Goal: Task Accomplishment & Management: Manage account settings

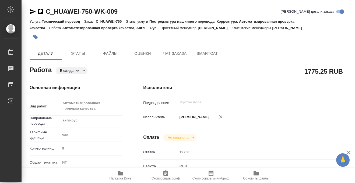
click at [121, 176] on span "Папка на Drive" at bounding box center [121, 178] width 22 height 4
click at [77, 55] on span "Этапы" at bounding box center [78, 53] width 26 height 7
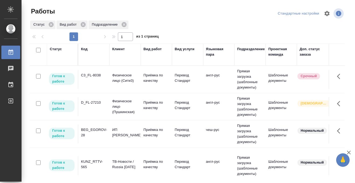
click at [56, 50] on div "Статус" at bounding box center [56, 48] width 12 height 5
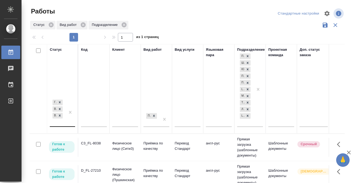
click at [63, 123] on div "Готов к работе В работе В ожидании" at bounding box center [58, 112] width 16 height 28
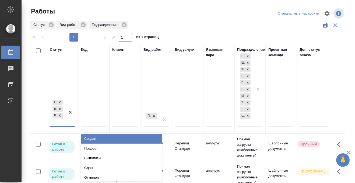
scroll to position [3, 0]
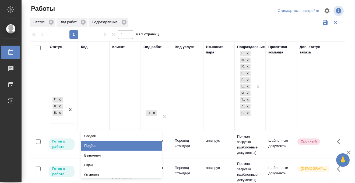
click at [90, 144] on div "Подбор" at bounding box center [121, 146] width 81 height 10
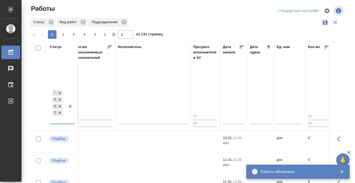
scroll to position [0, 324]
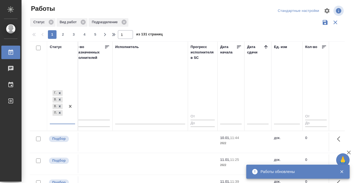
click at [268, 45] on icon at bounding box center [266, 46] width 5 height 5
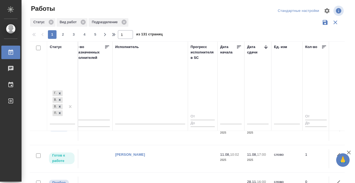
scroll to position [211, 324]
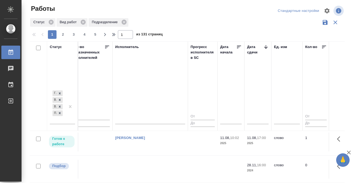
scroll to position [264, 324]
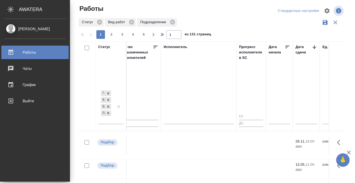
click at [13, 51] on icon at bounding box center [11, 52] width 6 height 6
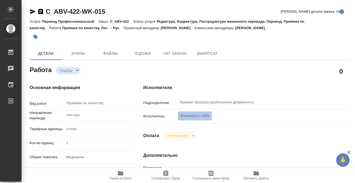
click at [188, 114] on span "Назначить себя" at bounding box center [195, 116] width 29 height 6
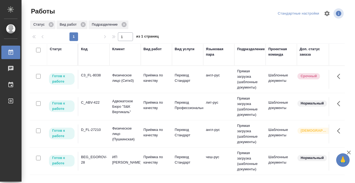
click at [96, 82] on td "C3_FL-8038" at bounding box center [93, 79] width 31 height 19
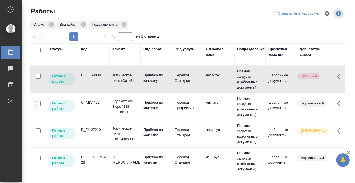
click at [96, 82] on td "C3_FL-8038" at bounding box center [93, 79] width 31 height 19
click at [98, 89] on td "C_ABV-422" at bounding box center [93, 79] width 31 height 19
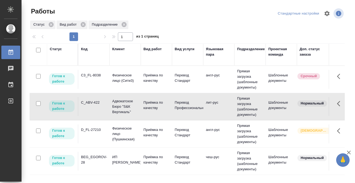
click at [191, 19] on div at bounding box center [189, 13] width 107 height 13
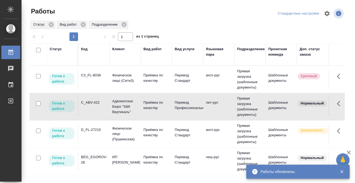
click at [57, 49] on div "Статус" at bounding box center [56, 48] width 12 height 5
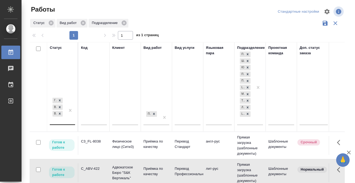
click at [57, 123] on div "Готов к работе В работе В ожидании" at bounding box center [58, 110] width 16 height 28
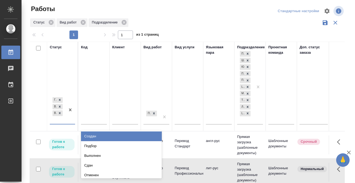
scroll to position [3, 0]
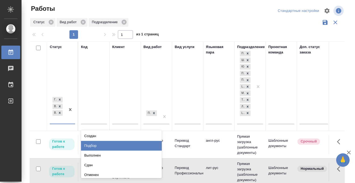
click at [94, 145] on div "Подбор" at bounding box center [121, 146] width 81 height 10
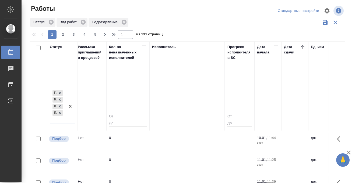
scroll to position [0, 306]
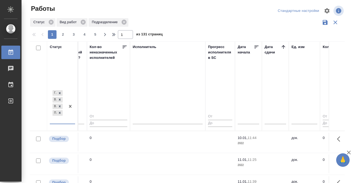
click at [284, 47] on icon at bounding box center [283, 46] width 5 height 5
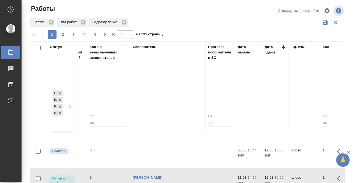
scroll to position [203, 306]
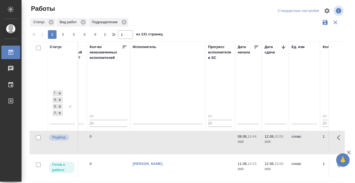
click at [151, 154] on tr "Готов к работе C_ABV-422 Адвокатское Бюро "S&К Вертикаль" Приёмка по качеству П…" at bounding box center [291, 167] width 1136 height 27
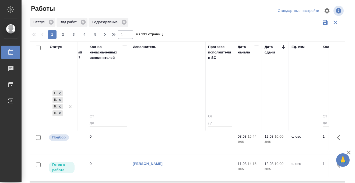
scroll to position [263, 306]
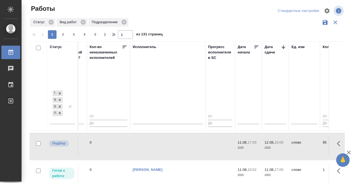
click at [14, 51] on icon at bounding box center [11, 52] width 6 height 6
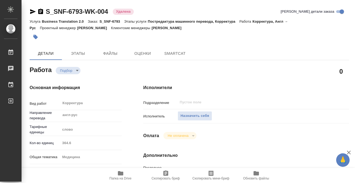
type textarea "x"
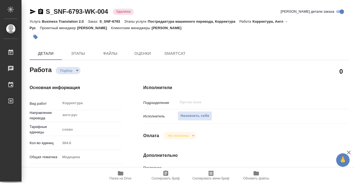
type textarea "x"
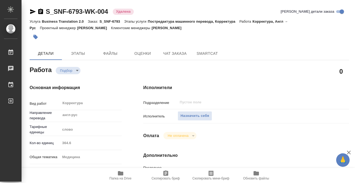
type textarea "x"
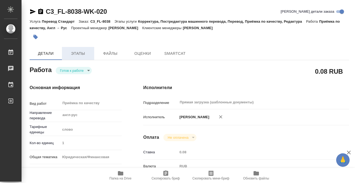
type textarea "x"
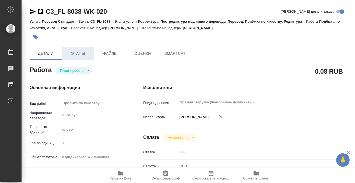
type textarea "x"
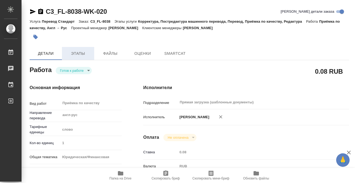
click at [79, 49] on button "Этапы" at bounding box center [78, 53] width 32 height 13
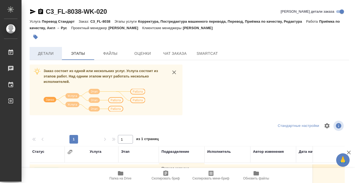
click at [52, 54] on span "Детали" at bounding box center [46, 53] width 26 height 7
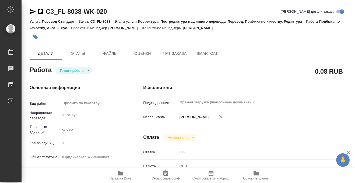
type textarea "x"
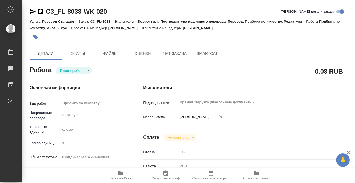
type textarea "x"
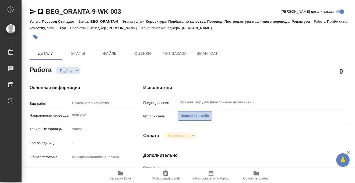
click at [199, 115] on span "Назначить себя" at bounding box center [195, 116] width 29 height 6
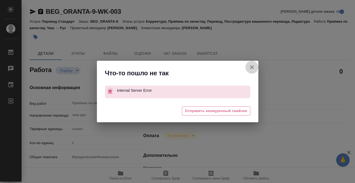
click at [252, 65] on icon "button" at bounding box center [252, 67] width 6 height 6
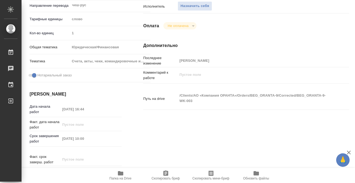
scroll to position [119, 0]
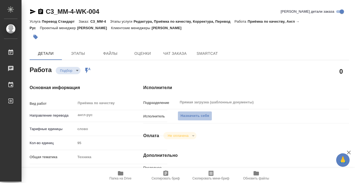
click at [198, 117] on span "Назначить себя" at bounding box center [195, 116] width 29 height 6
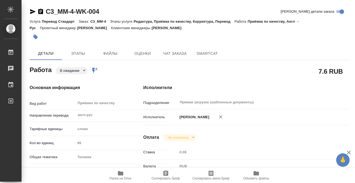
scroll to position [106, 0]
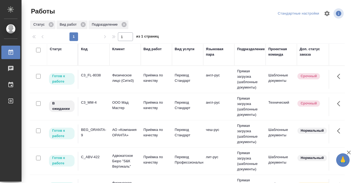
click at [100, 80] on td "C3_FL-8038" at bounding box center [93, 79] width 31 height 19
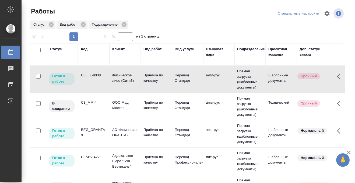
click at [100, 80] on td "C3_FL-8038" at bounding box center [93, 79] width 31 height 19
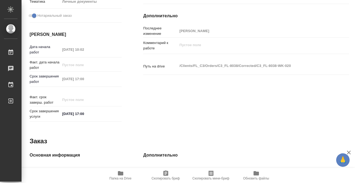
type textarea "x"
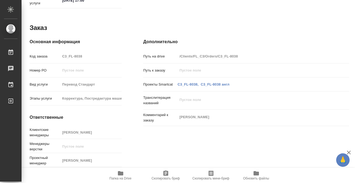
type textarea "x"
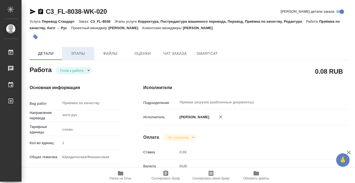
click at [84, 54] on span "Этапы" at bounding box center [78, 53] width 26 height 7
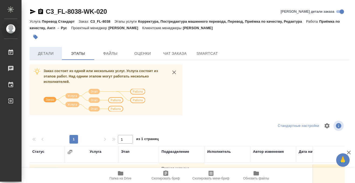
click at [50, 56] on span "Детали" at bounding box center [46, 53] width 26 height 7
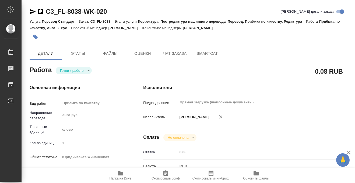
type textarea "x"
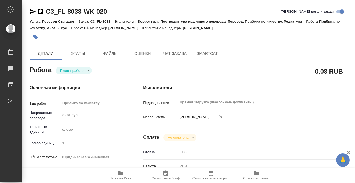
type textarea "x"
